Goal: Transaction & Acquisition: Purchase product/service

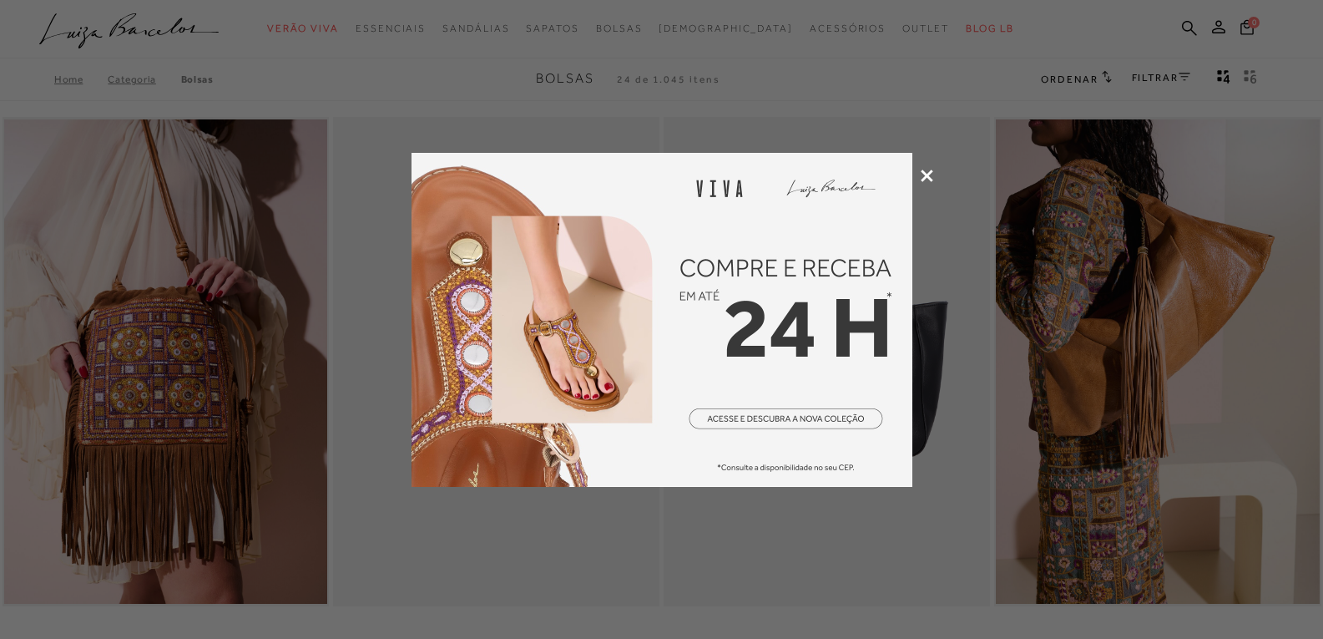
click at [931, 175] on icon at bounding box center [927, 175] width 13 height 13
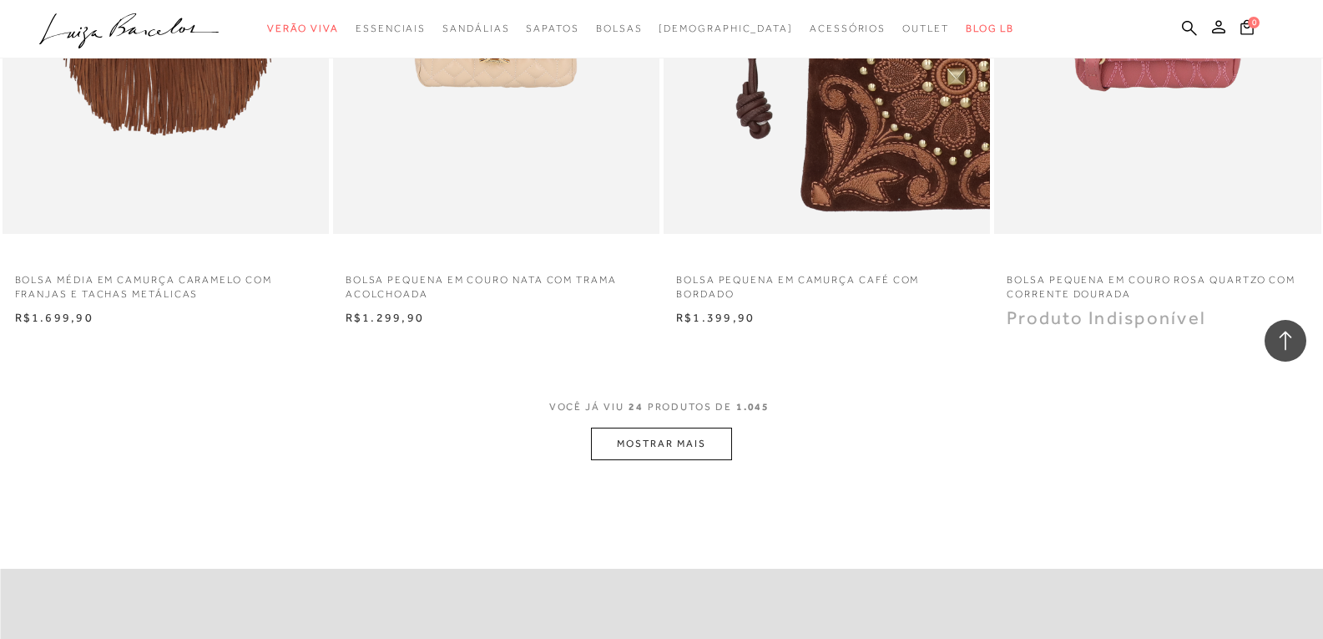
scroll to position [3339, 0]
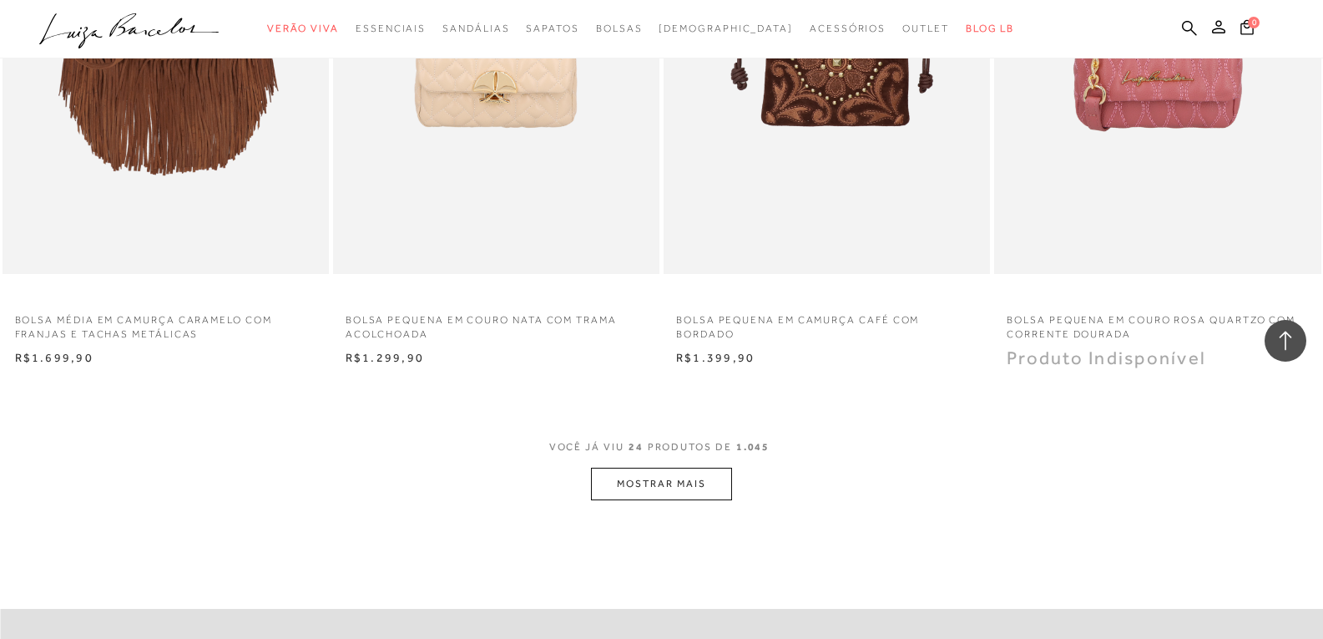
click at [616, 481] on button "MOSTRAR MAIS" at bounding box center [661, 483] width 140 height 33
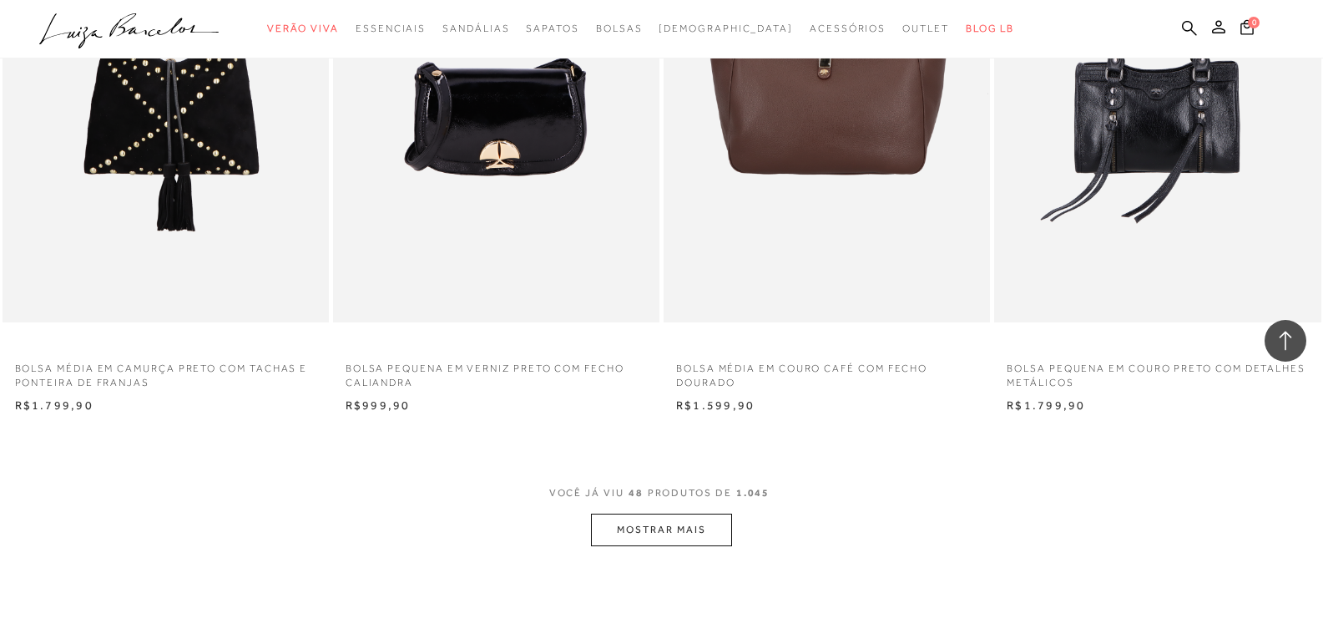
scroll to position [7012, 0]
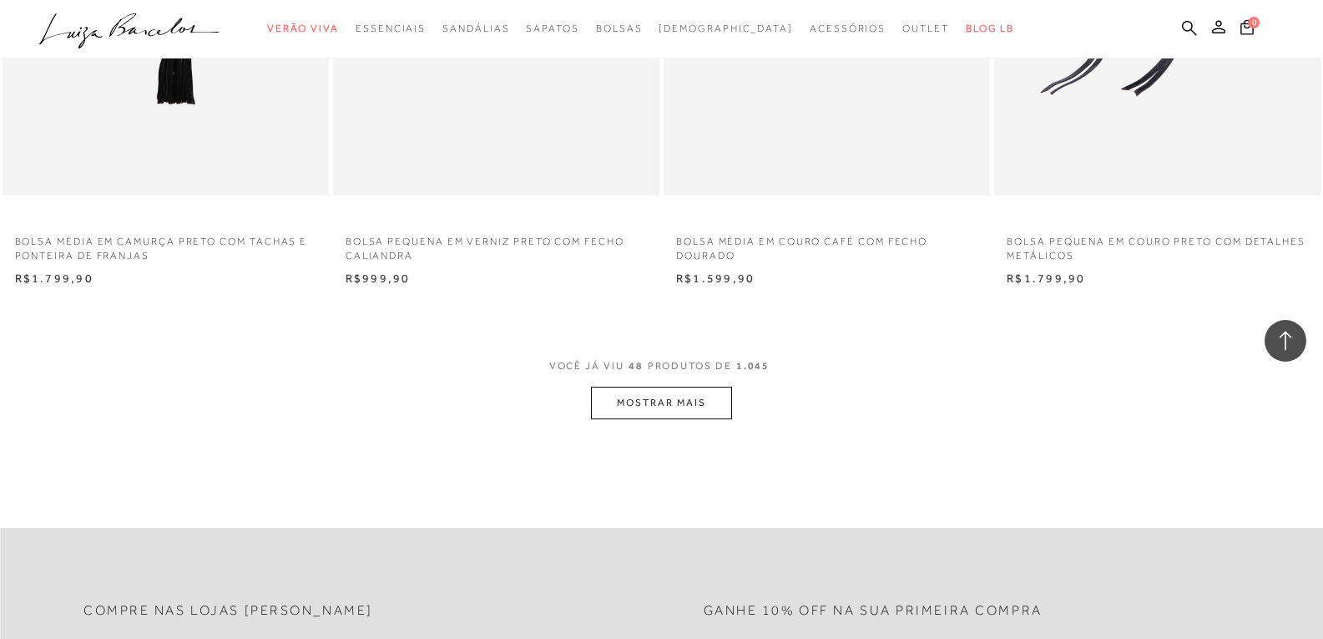
click at [656, 402] on button "MOSTRAR MAIS" at bounding box center [661, 402] width 140 height 33
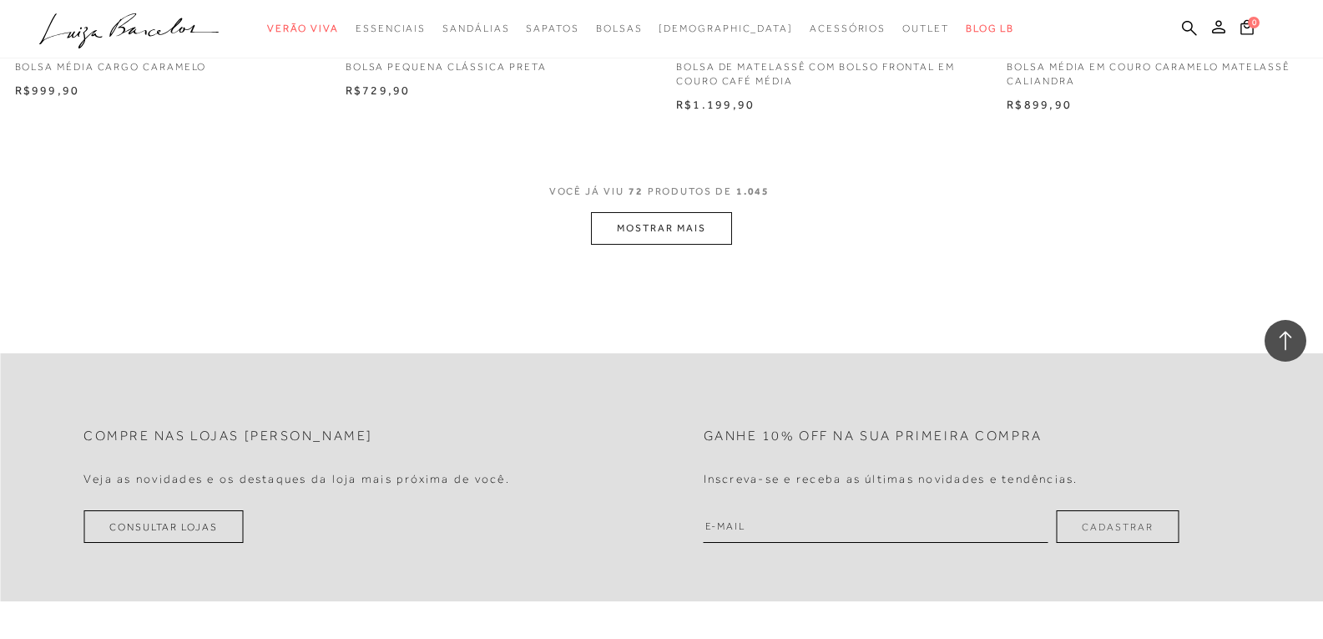
scroll to position [10768, 0]
click at [642, 216] on button "MOSTRAR MAIS" at bounding box center [661, 223] width 140 height 33
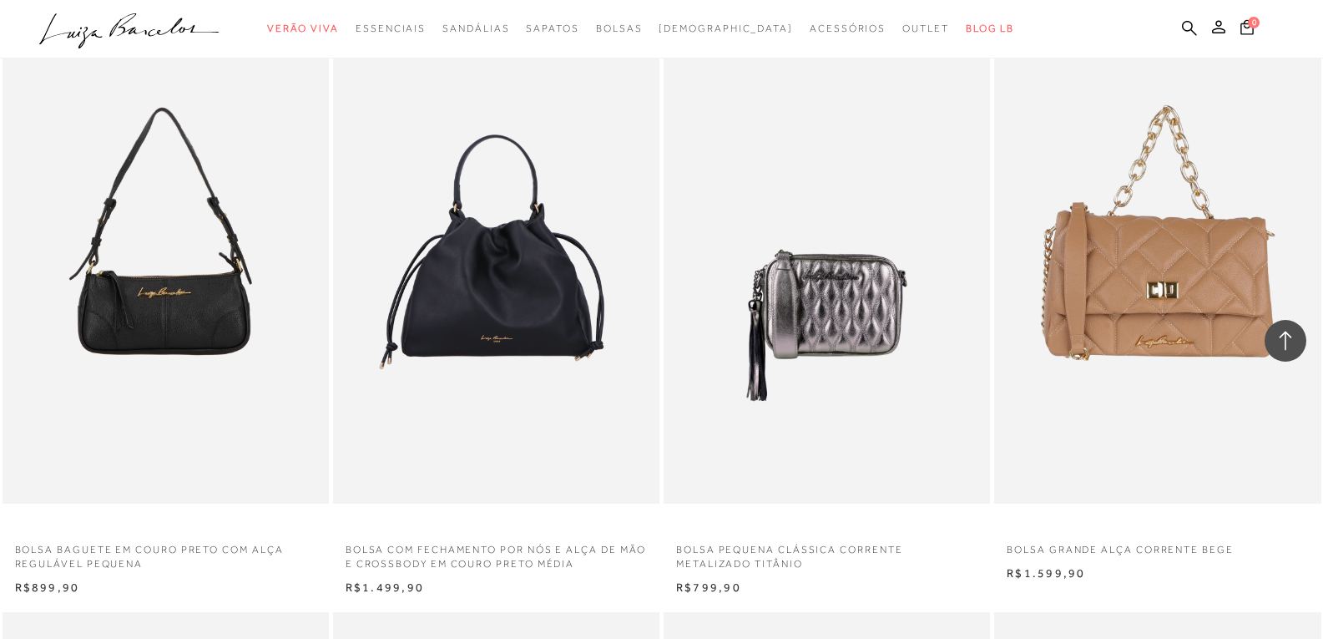
scroll to position [13272, 0]
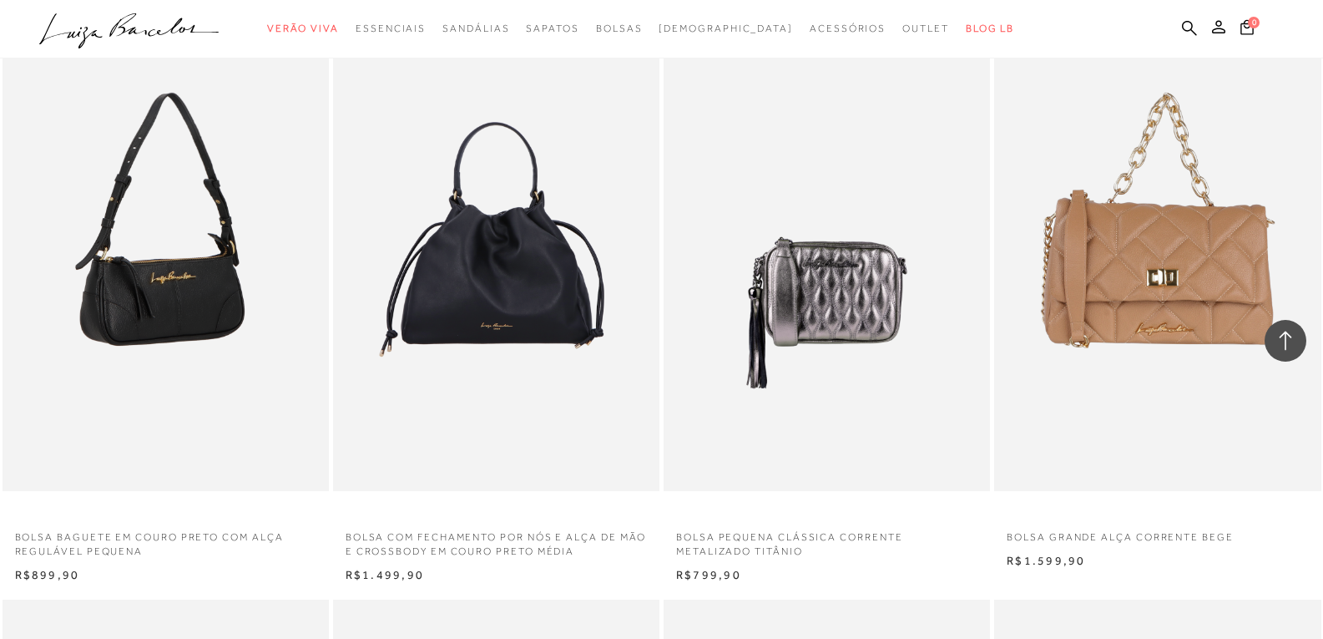
click at [129, 294] on img at bounding box center [166, 246] width 325 height 490
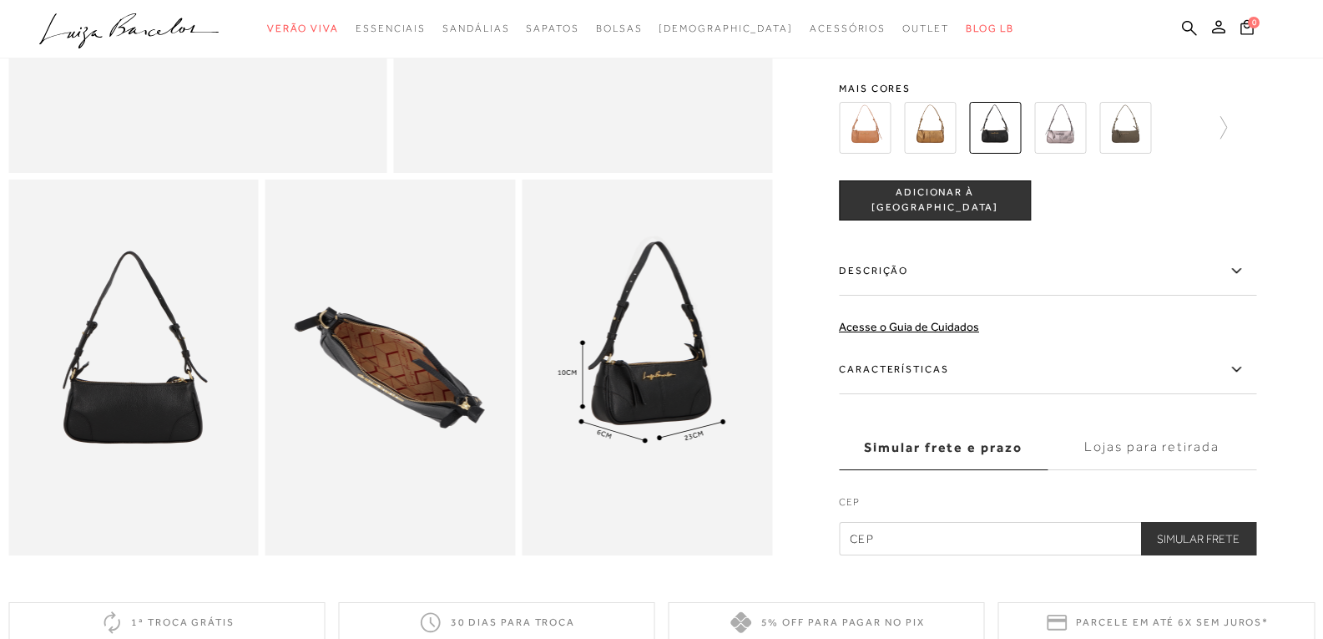
scroll to position [584, 0]
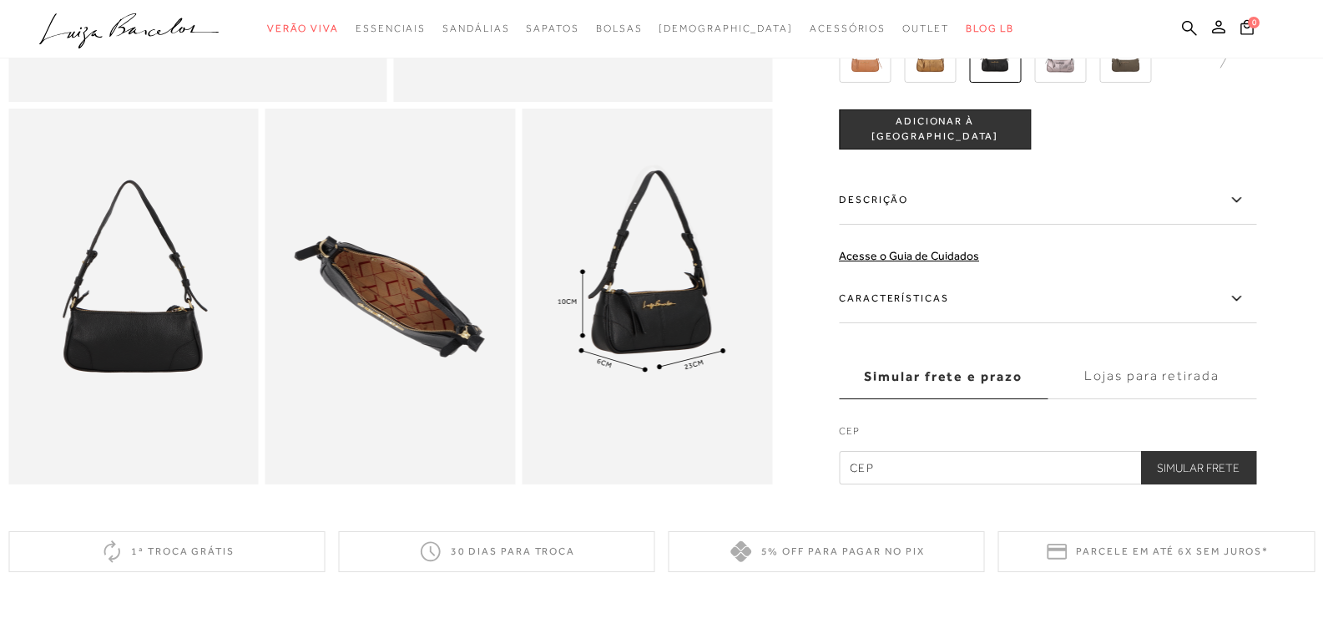
click at [183, 355] on img at bounding box center [133, 297] width 250 height 376
click at [680, 338] on img at bounding box center [647, 297] width 250 height 376
click at [887, 481] on input "text" at bounding box center [1047, 467] width 417 height 33
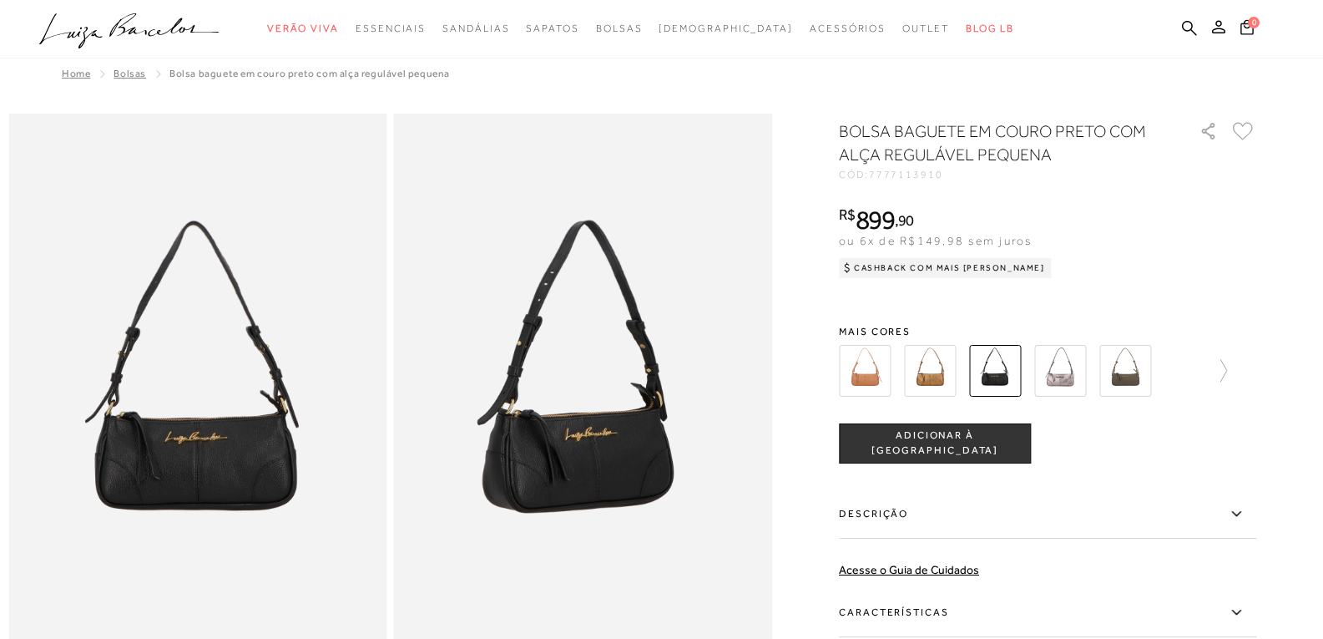
scroll to position [0, 0]
